Goal: Information Seeking & Learning: Learn about a topic

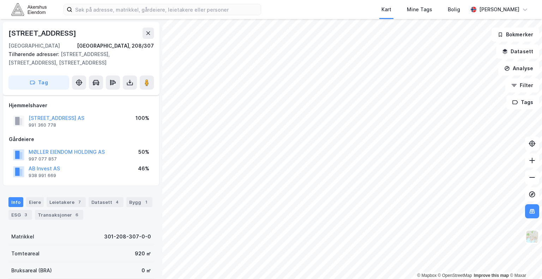
scroll to position [105, 0]
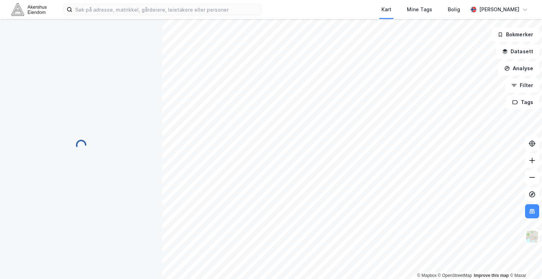
scroll to position [105, 0]
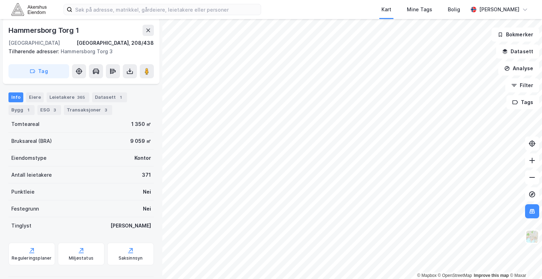
scroll to position [105, 0]
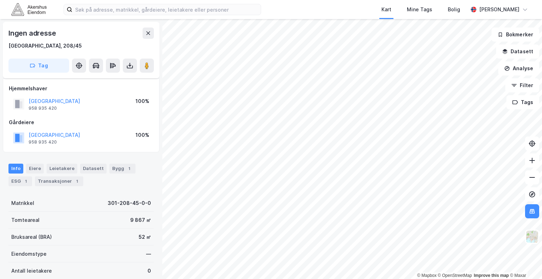
scroll to position [105, 0]
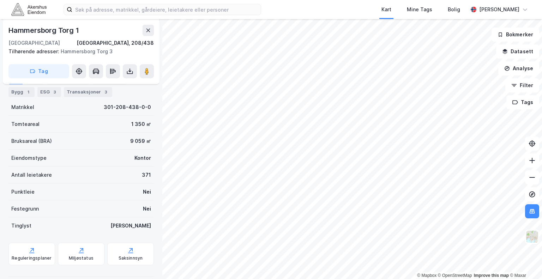
scroll to position [105, 0]
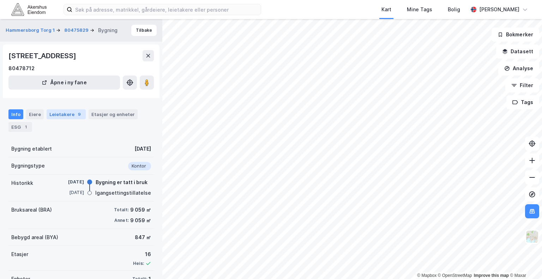
click at [55, 118] on div "Leietakere 9" at bounding box center [66, 114] width 39 height 10
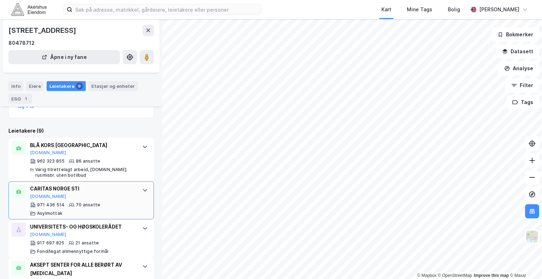
scroll to position [141, 0]
